Goal: Task Accomplishment & Management: Complete application form

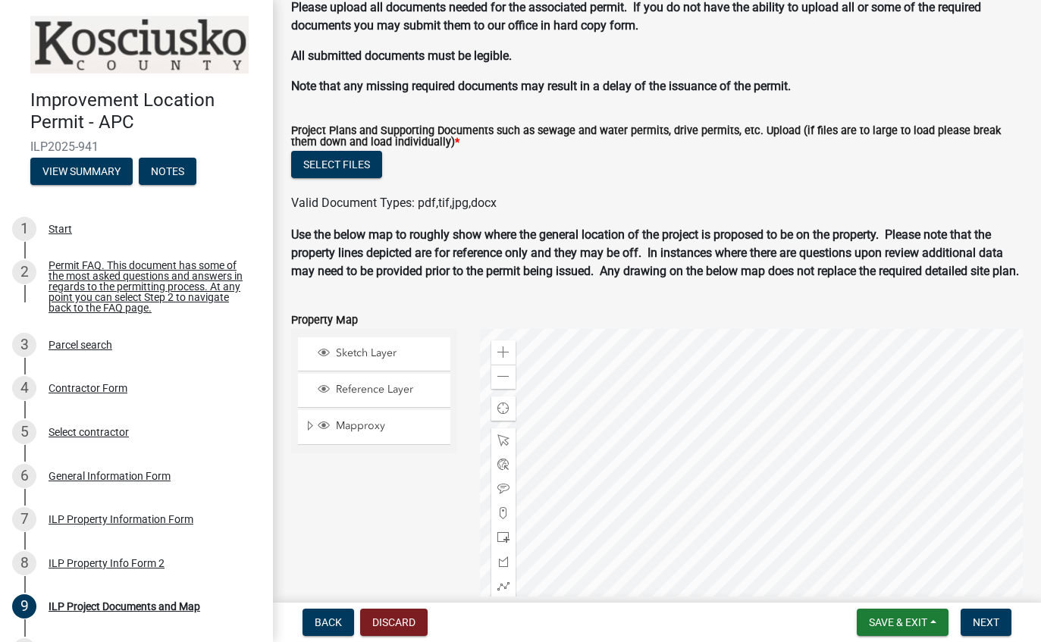
scroll to position [1474, 0]
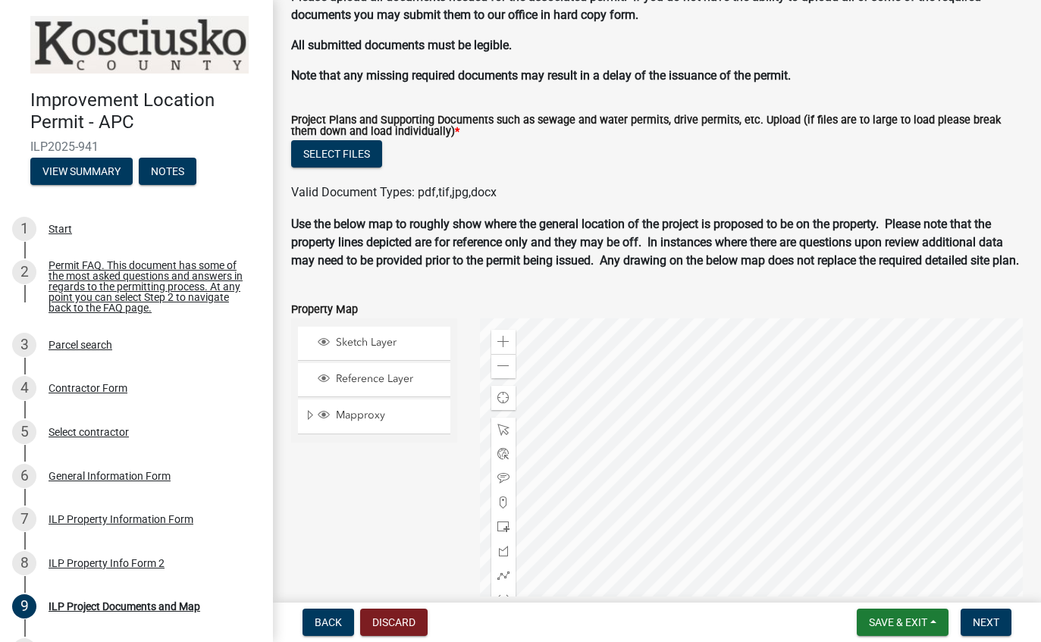
click at [347, 141] on button "Select files" at bounding box center [336, 153] width 91 height 27
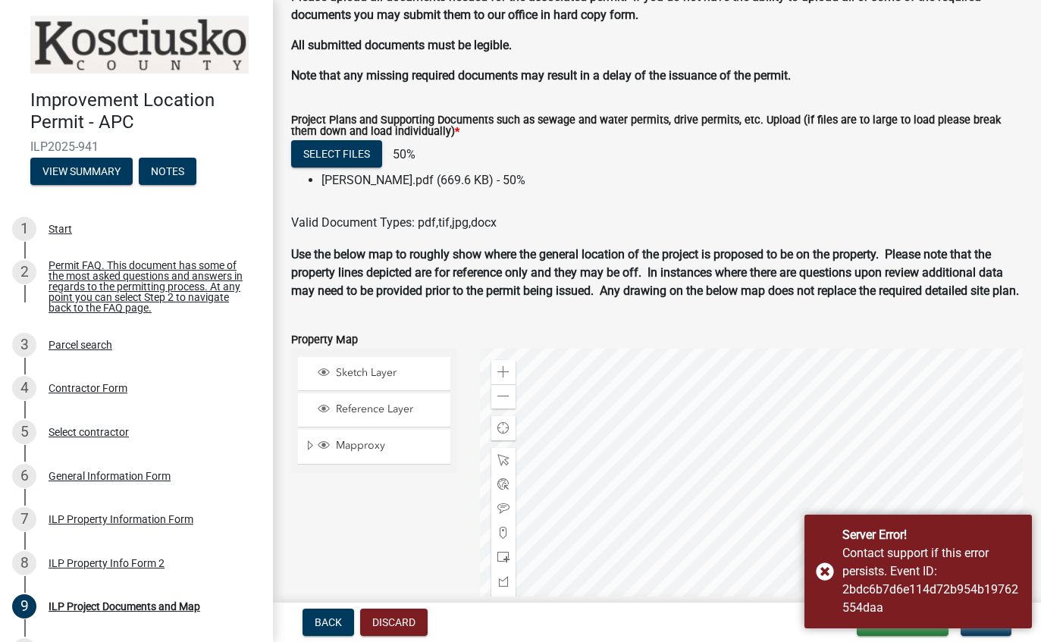
click at [826, 583] on div "Server Error! Contact support if this error persists. Event ID: 2bdc6b7d6e114d7…" at bounding box center [919, 572] width 228 height 114
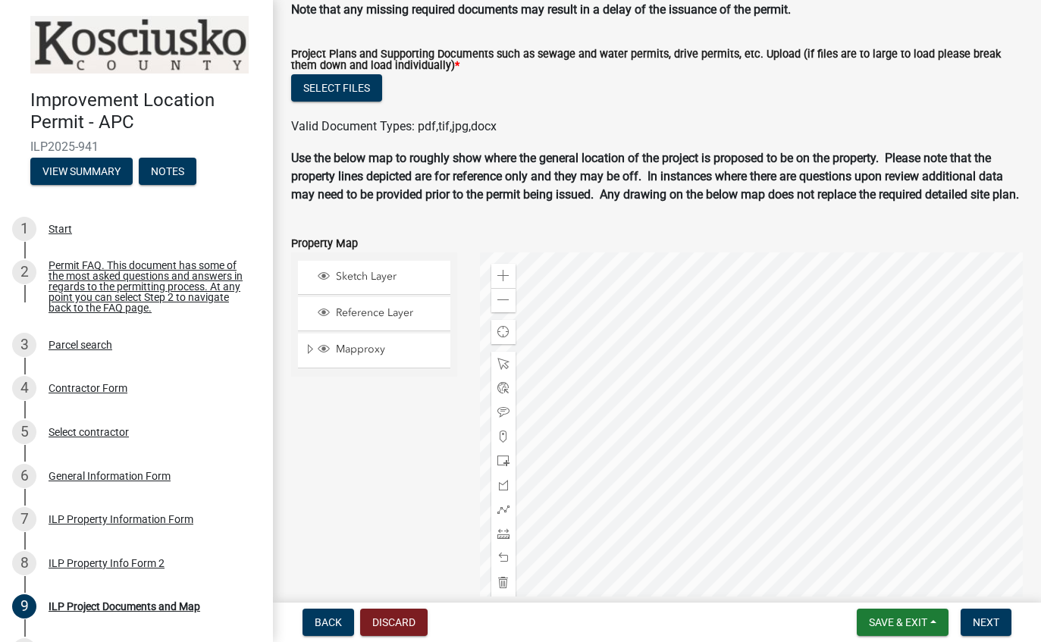
scroll to position [1550, 0]
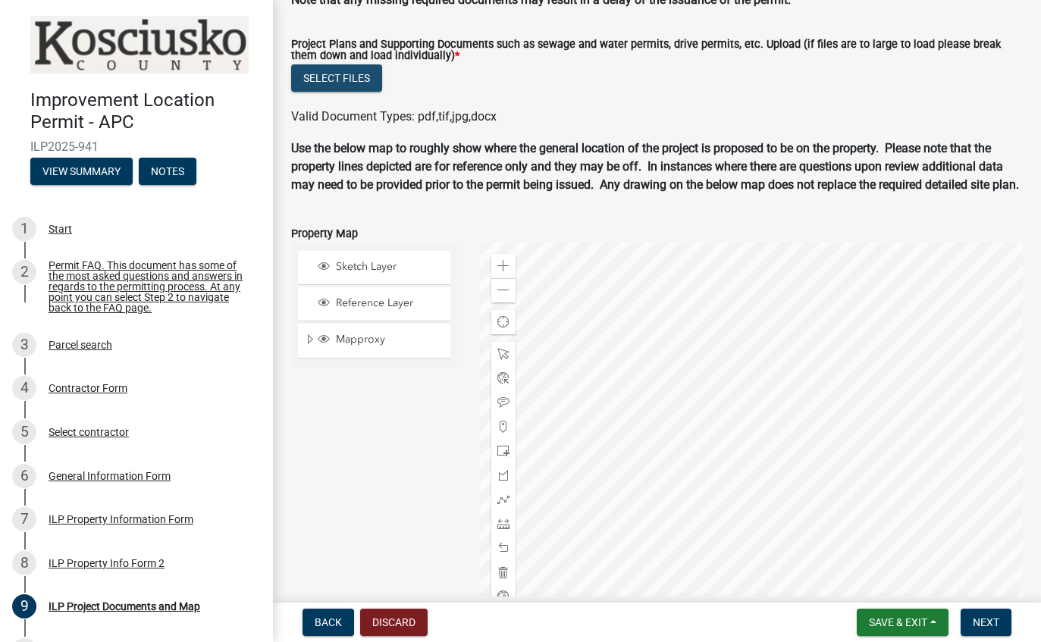
click at [333, 72] on button "Select files" at bounding box center [336, 77] width 91 height 27
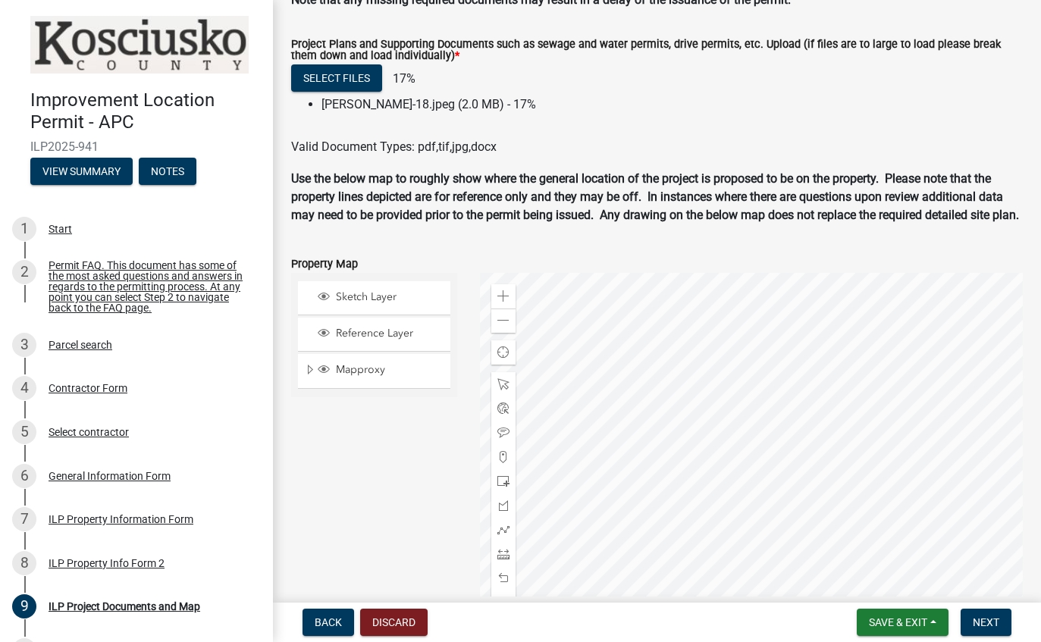
click at [330, 634] on button "Back" at bounding box center [329, 622] width 52 height 27
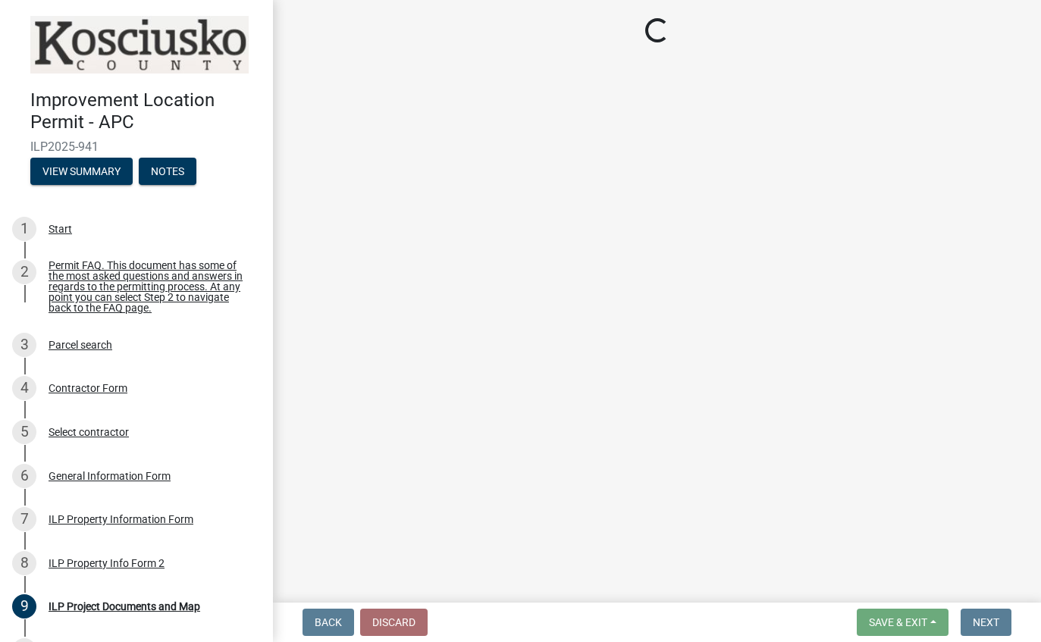
select select "d1e29b26-5d4c-45d9-9a17-32724f9b6679"
select select "ea119d11-e52e-4559-b746-af06211fe819"
